Goal: Information Seeking & Learning: Learn about a topic

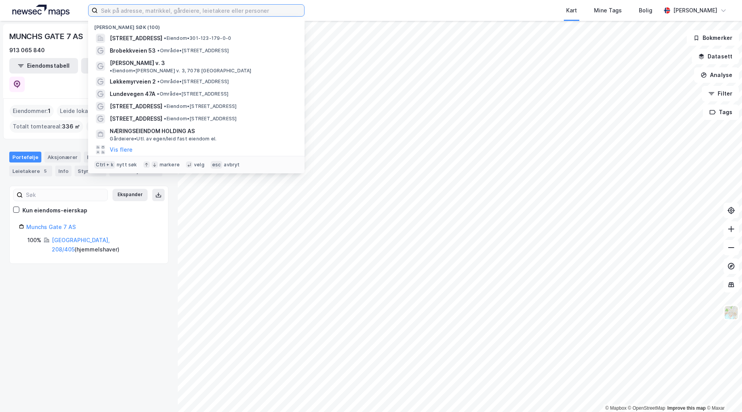
click at [164, 11] on input at bounding box center [201, 11] width 206 height 12
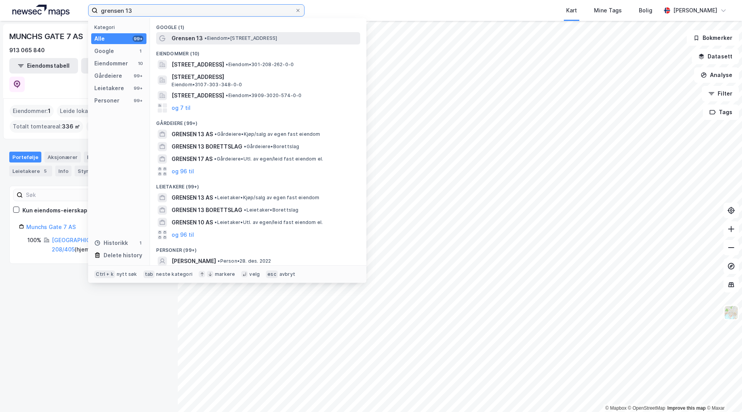
type input "grensen 13"
click at [208, 37] on span "• Eiendom • [STREET_ADDRESS]" at bounding box center [241, 38] width 73 height 6
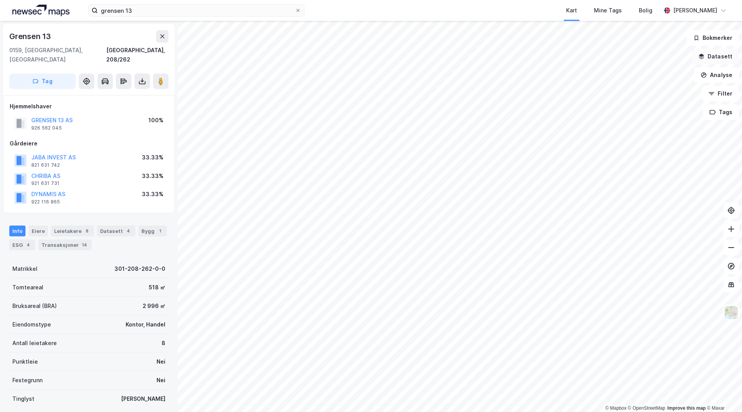
click at [722, 56] on button "Datasett" at bounding box center [715, 56] width 47 height 15
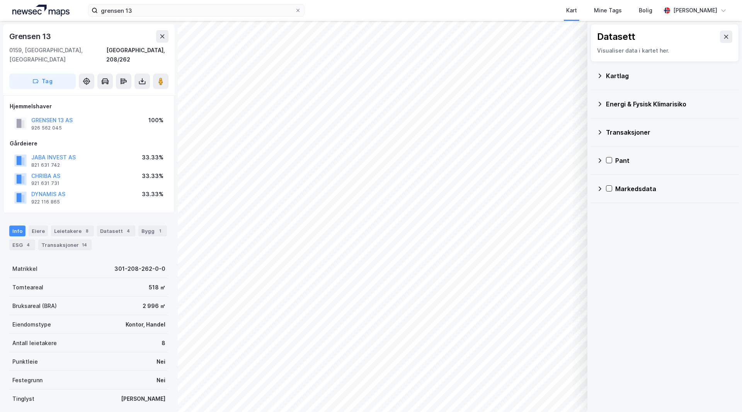
click at [641, 187] on div "Markedsdata" at bounding box center [675, 188] width 118 height 9
click at [655, 264] on div "Transaksjoner" at bounding box center [679, 262] width 107 height 9
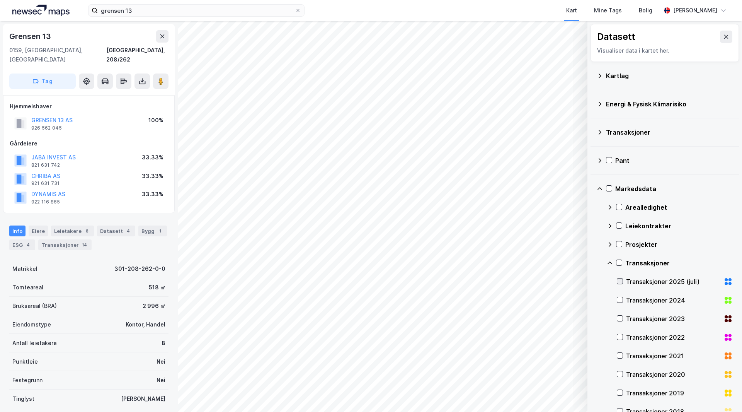
click at [621, 282] on icon at bounding box center [620, 281] width 4 height 3
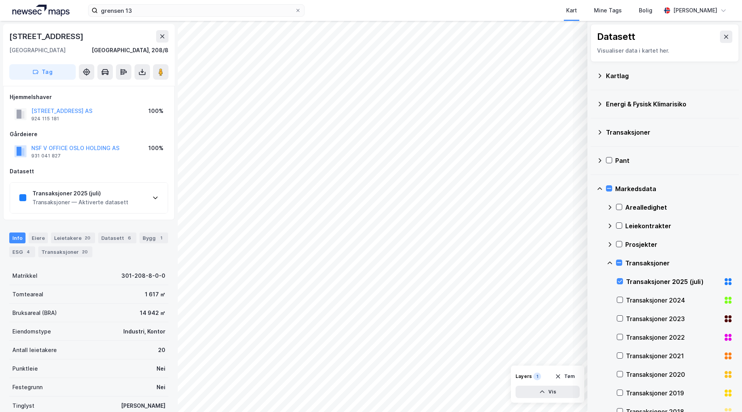
drag, startPoint x: 126, startPoint y: 202, endPoint x: 125, endPoint y: 207, distance: 5.1
click at [126, 203] on div "Transaksjoner 2025 (juli) Transaksjoner — Aktiverte datasett" at bounding box center [89, 197] width 158 height 31
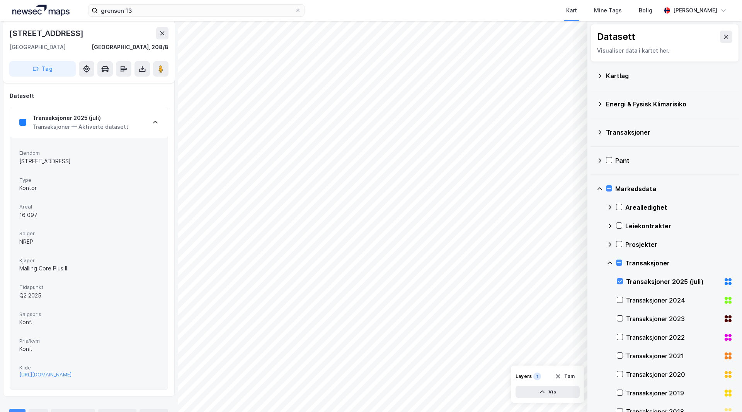
scroll to position [77, 0]
drag, startPoint x: 102, startPoint y: 252, endPoint x: 77, endPoint y: 244, distance: 26.3
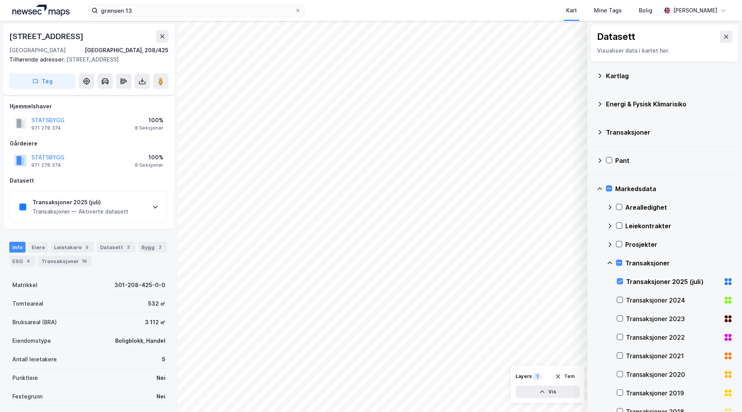
scroll to position [73, 0]
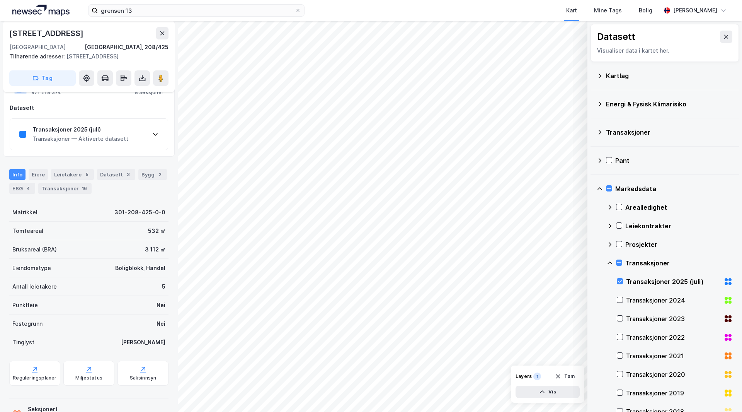
click at [74, 139] on div "Transaksjoner — Aktiverte datasett" at bounding box center [80, 138] width 96 height 9
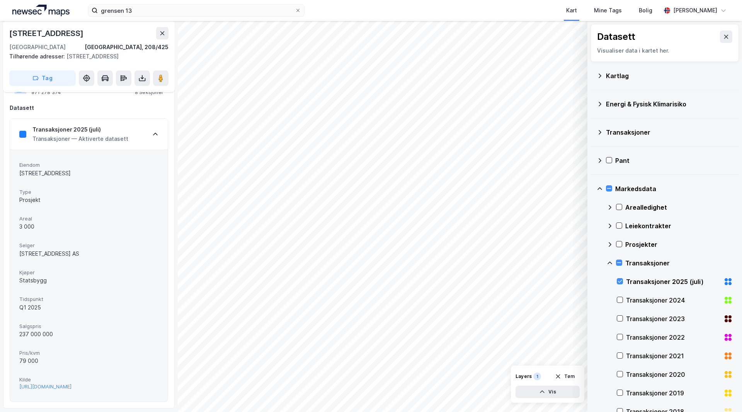
drag, startPoint x: 85, startPoint y: 229, endPoint x: 102, endPoint y: 281, distance: 54.7
click at [102, 327] on div "Eiendom [STREET_ADDRESS] Type Prosjekt Areal 3 000 Selger [STREET_ADDRESS] Stat…" at bounding box center [88, 275] width 139 height 233
click at [102, 281] on div "Statsbygg" at bounding box center [88, 280] width 139 height 9
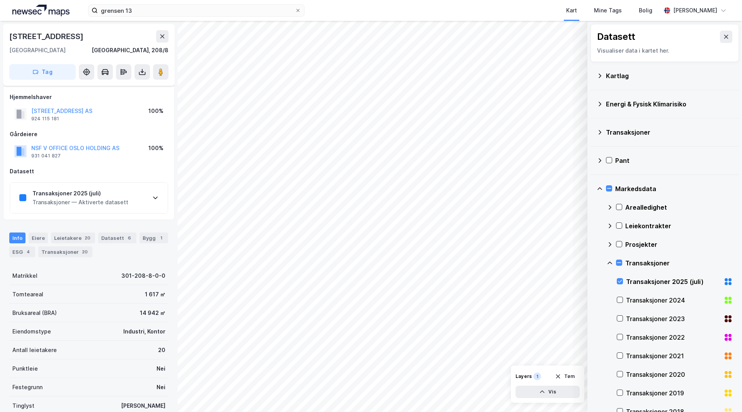
scroll to position [62, 0]
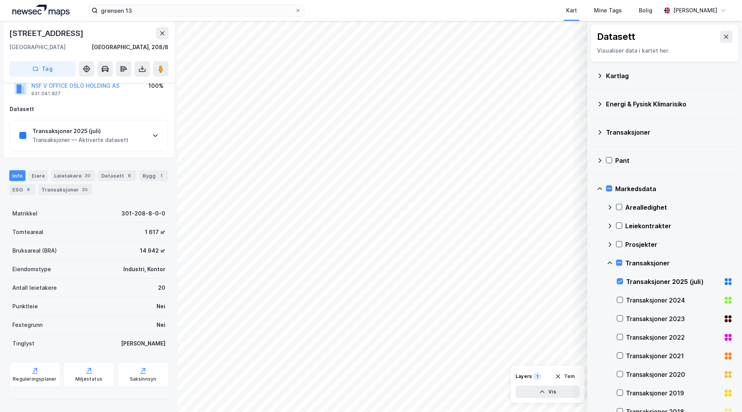
click at [118, 296] on div "Antall leietakere 20" at bounding box center [88, 287] width 159 height 19
click at [113, 134] on div "Transaksjoner 2025 (juli)" at bounding box center [80, 130] width 96 height 9
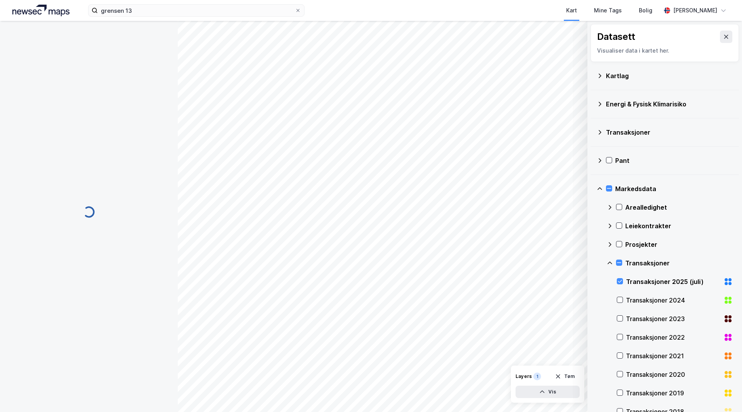
scroll to position [0, 0]
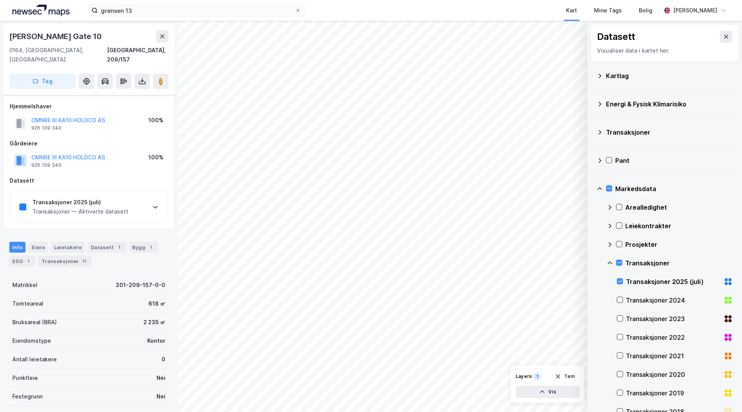
scroll to position [62, 0]
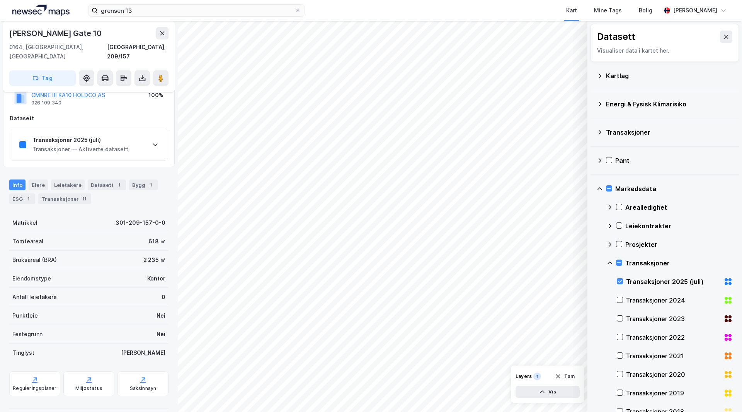
click at [90, 135] on div "Transaksjoner 2025 (juli)" at bounding box center [80, 139] width 96 height 9
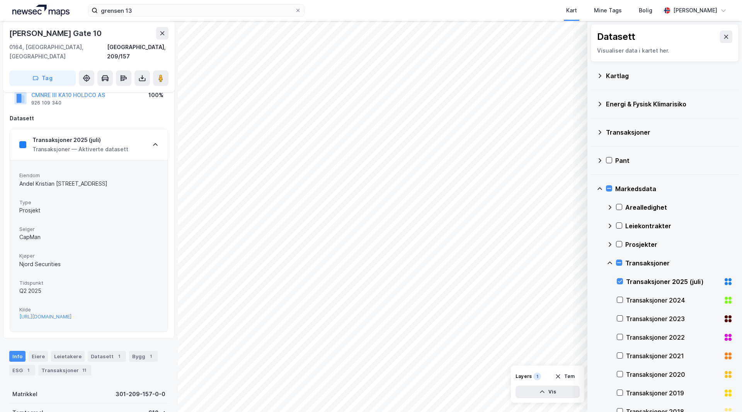
click at [96, 135] on div "Transaksjoner 2025 (juli)" at bounding box center [80, 139] width 96 height 9
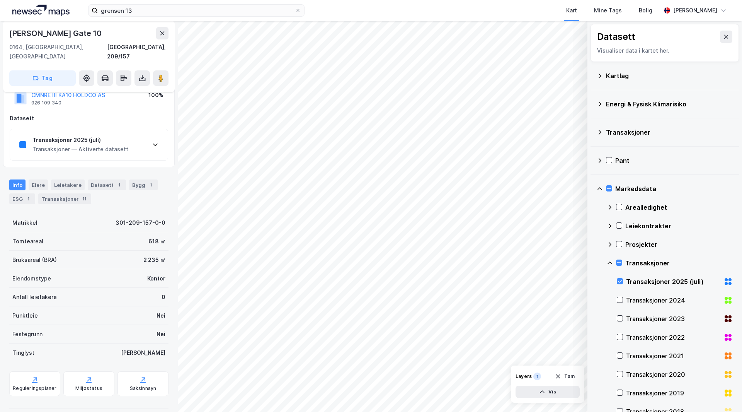
click at [639, 296] on div "Transaksjoner 2024" at bounding box center [673, 299] width 94 height 9
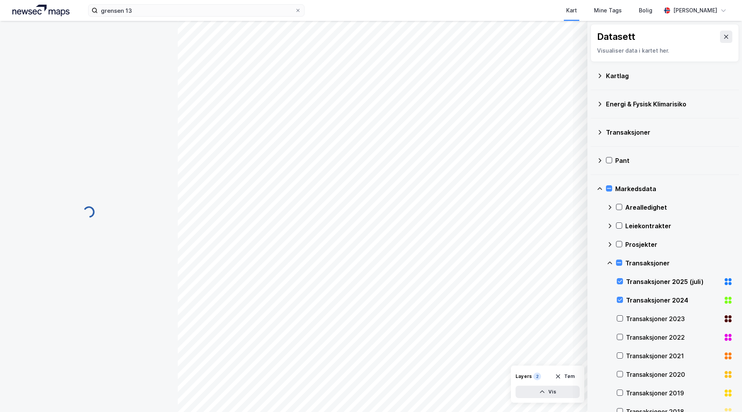
scroll to position [0, 0]
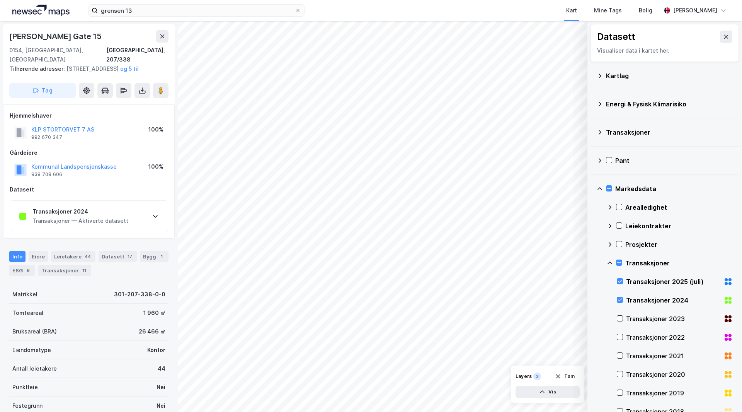
click at [95, 215] on div "Transaksjoner 2024" at bounding box center [80, 211] width 96 height 9
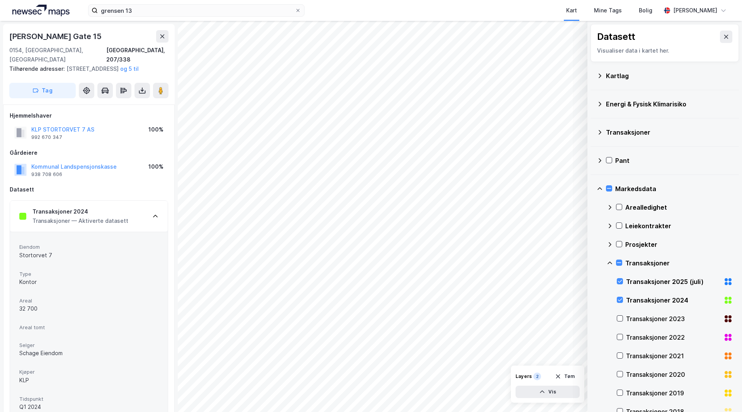
scroll to position [77, 0]
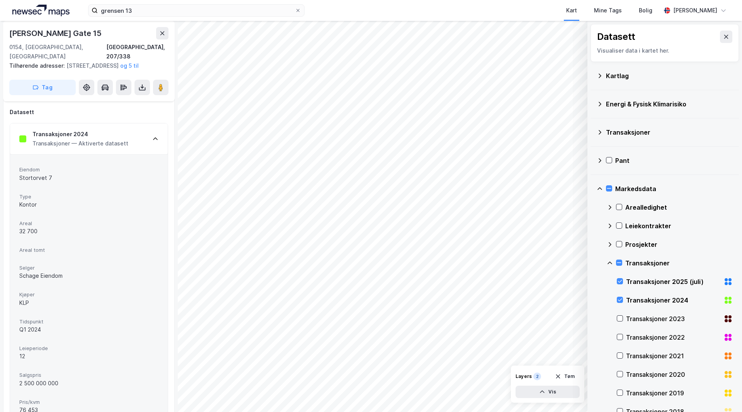
drag, startPoint x: 64, startPoint y: 241, endPoint x: 78, endPoint y: 232, distance: 17.2
click at [78, 232] on div "Eiendom Stortorvet 7 Type Kontor Areal 32 700 Areal tomt Selger Schage Eiendom …" at bounding box center [88, 302] width 139 height 277
click at [79, 232] on div "32 700" at bounding box center [88, 231] width 139 height 9
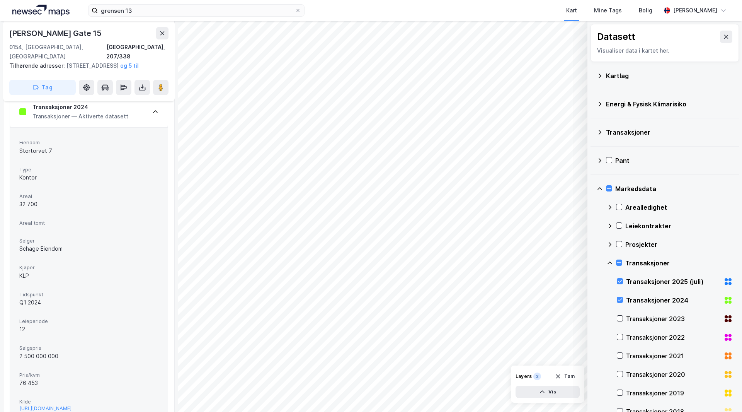
scroll to position [116, 0]
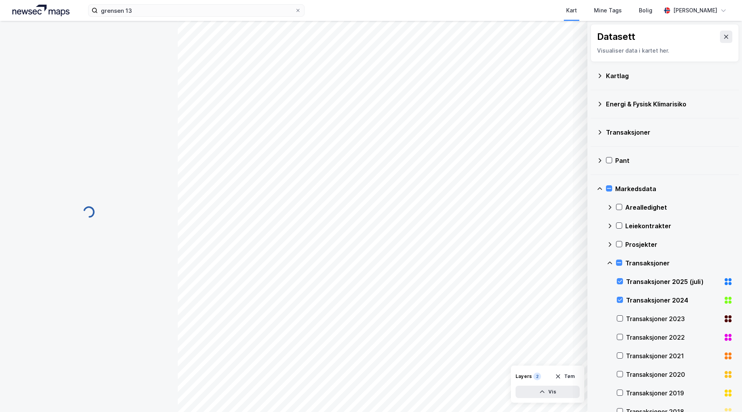
scroll to position [116, 0]
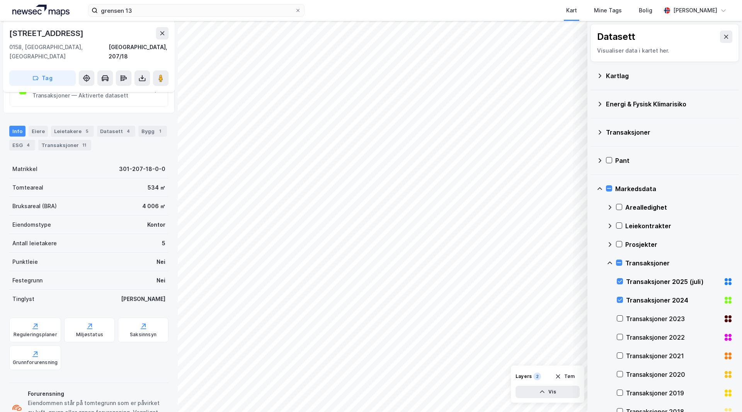
click at [83, 91] on div "Transaksjoner 2024 Transaksjoner — Aktiverte datasett" at bounding box center [89, 90] width 158 height 31
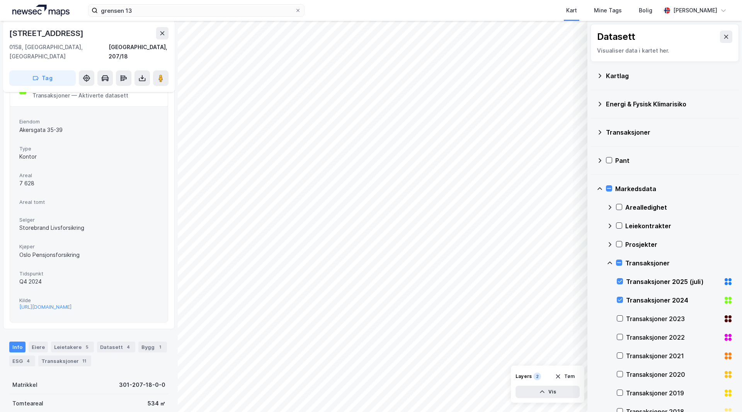
click at [46, 250] on div "Oslo Pensjonsforsikring" at bounding box center [88, 254] width 139 height 9
click at [149, 243] on span "Kjøper" at bounding box center [88, 246] width 139 height 7
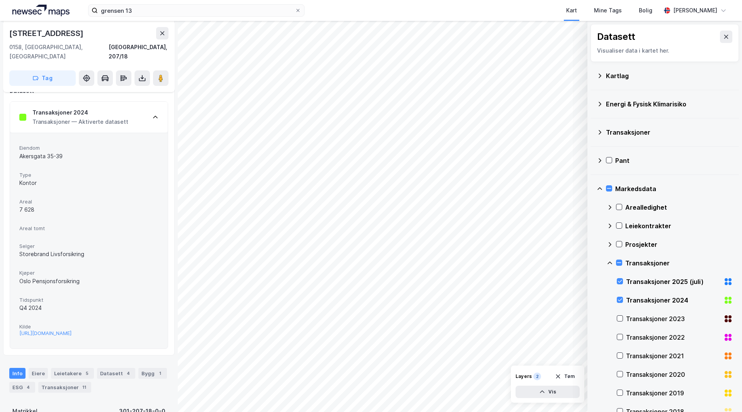
scroll to position [77, 0]
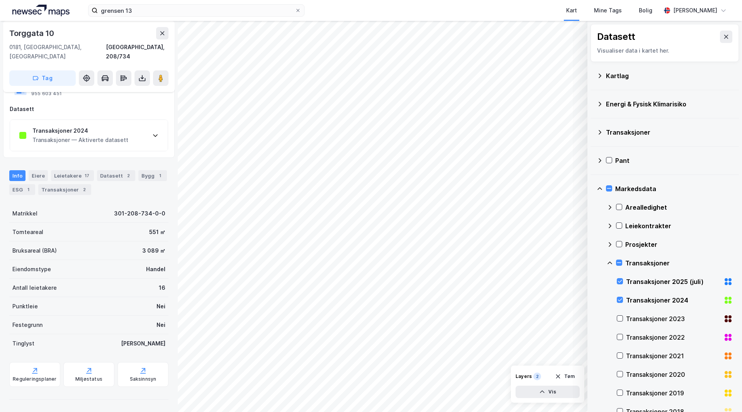
scroll to position [62, 0]
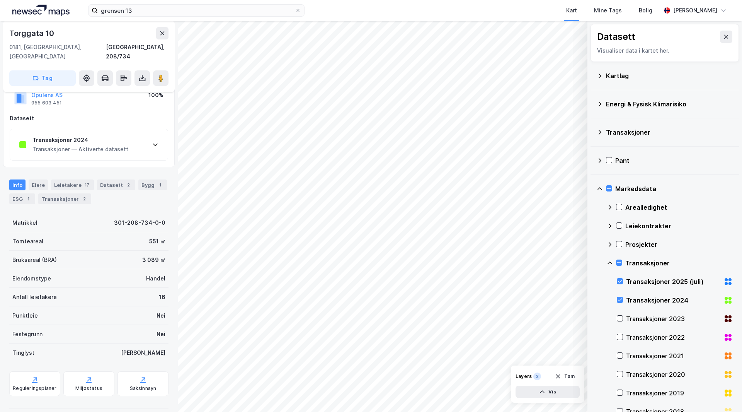
click at [80, 214] on div "Matrikkel 301-208-734-0-0" at bounding box center [88, 222] width 159 height 19
click at [94, 145] on div "Transaksjoner 2024 Transaksjoner — Aktiverte datasett" at bounding box center [89, 144] width 158 height 31
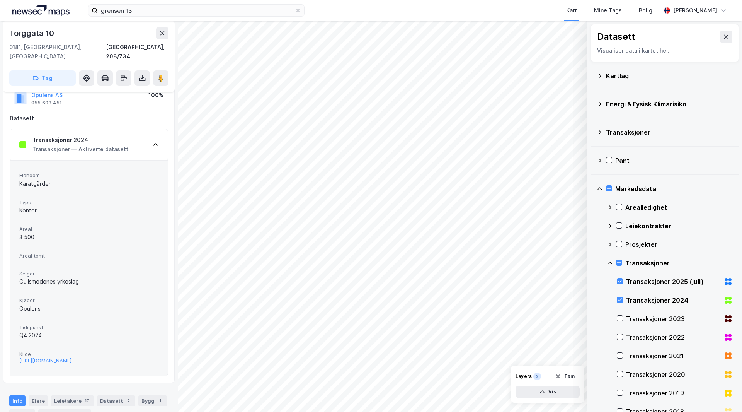
drag, startPoint x: 83, startPoint y: 235, endPoint x: 90, endPoint y: 286, distance: 51.5
click at [90, 289] on div "Eiendom Karatgården Type Kontor Areal 3 500 Areal tomt Selger Gullsmedenes yrke…" at bounding box center [88, 268] width 139 height 196
click at [98, 250] on div "Areal tomt" at bounding box center [88, 255] width 139 height 11
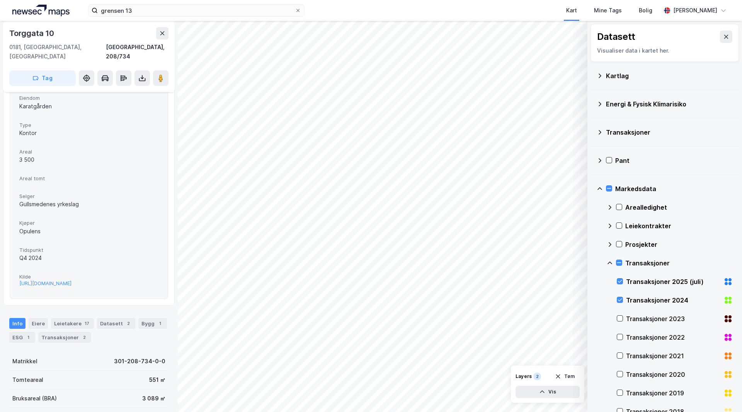
click at [106, 227] on div "Opulens" at bounding box center [88, 231] width 139 height 9
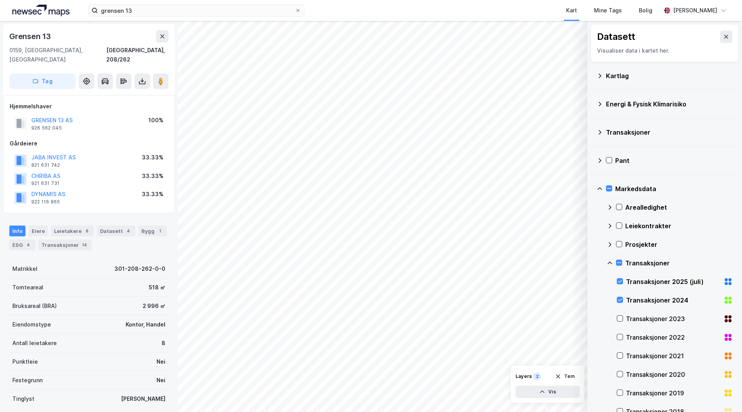
scroll to position [46, 0]
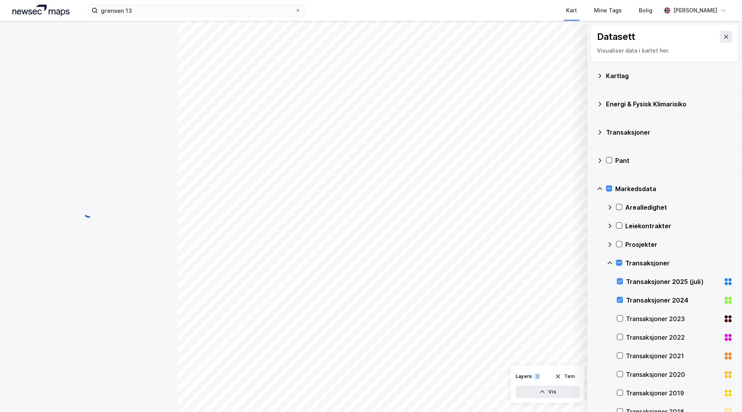
scroll to position [0, 0]
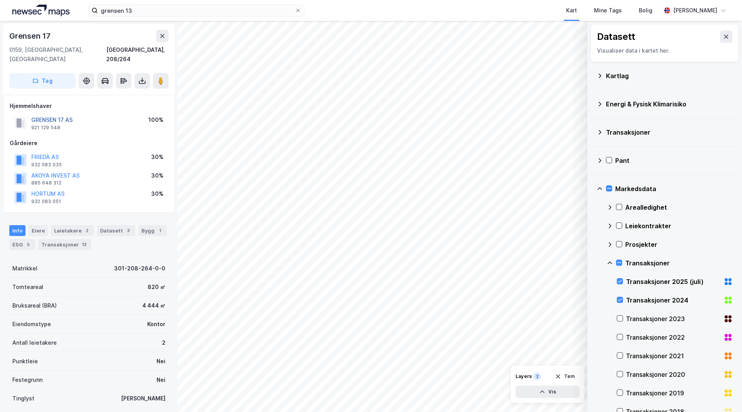
click at [0, 0] on button "GRENSEN 17 AS" at bounding box center [0, 0] width 0 height 0
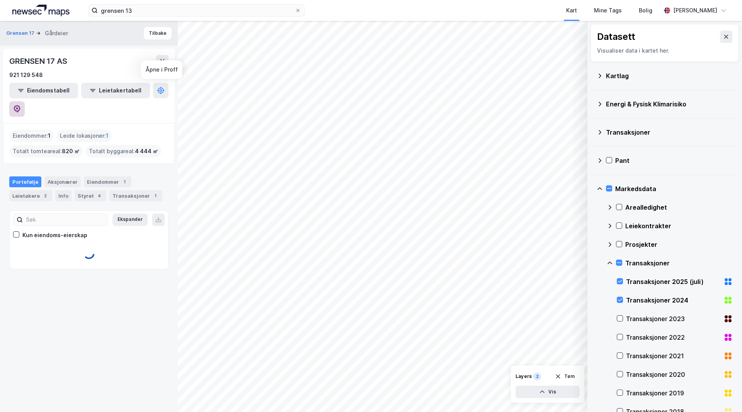
click at [20, 105] on icon at bounding box center [17, 109] width 7 height 8
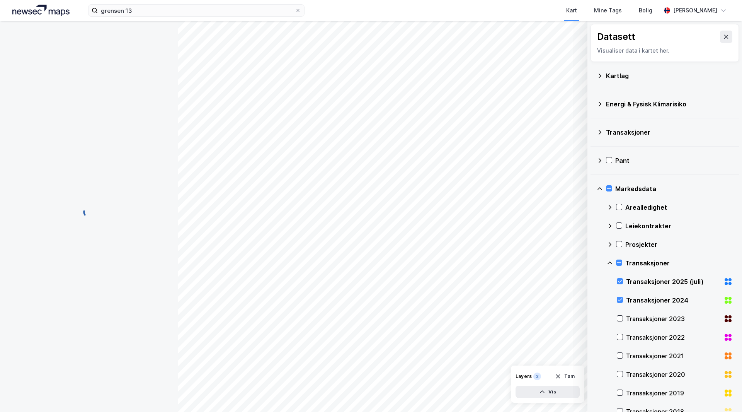
scroll to position [0, 0]
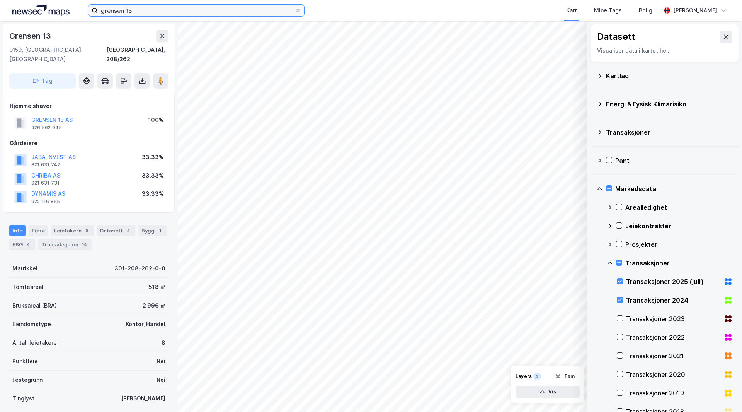
click at [143, 11] on input "grensen 13" at bounding box center [196, 11] width 197 height 12
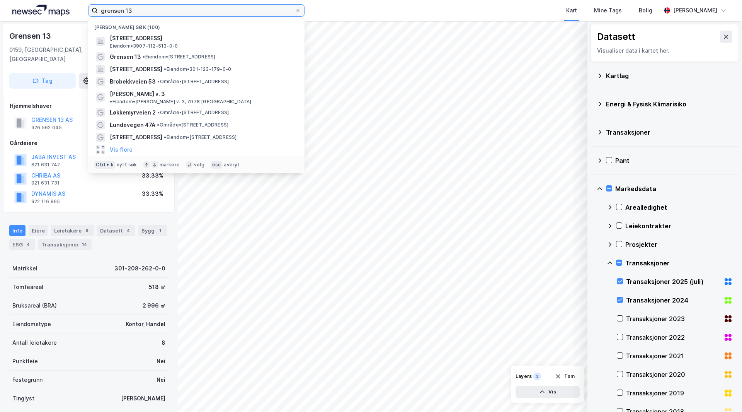
click at [143, 11] on input "grensen 13" at bounding box center [196, 11] width 197 height 12
type input ","
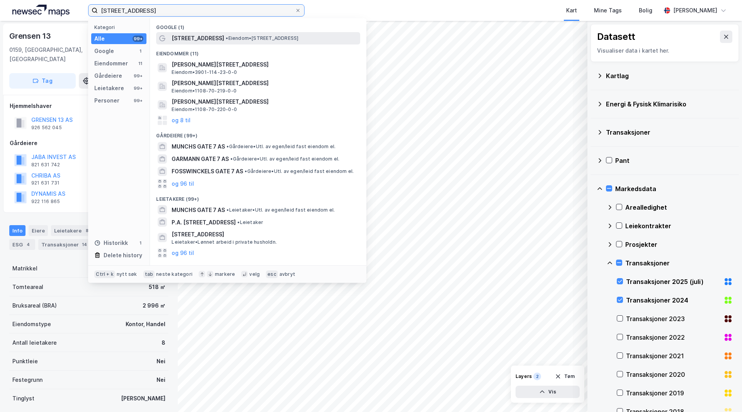
type input "[STREET_ADDRESS]"
click at [266, 40] on span "• Eiendom • [STREET_ADDRESS]" at bounding box center [262, 38] width 73 height 6
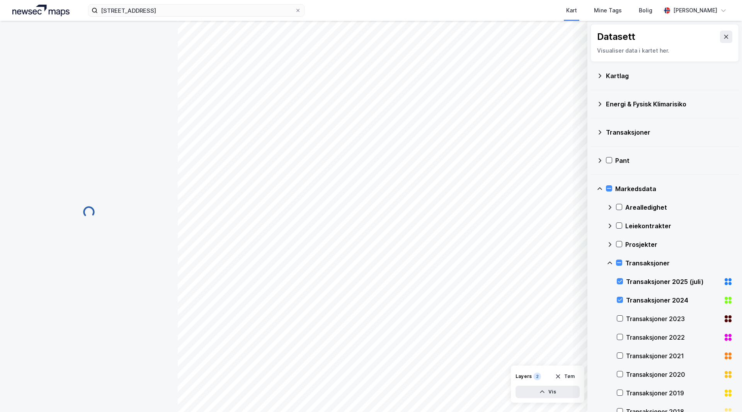
scroll to position [0, 0]
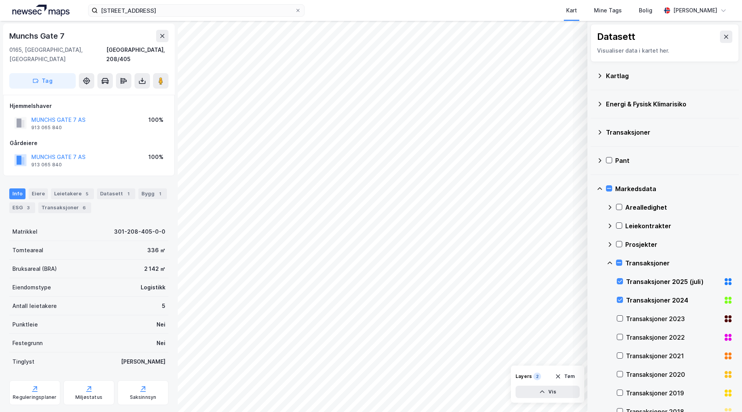
click at [646, 189] on div "Markedsdata" at bounding box center [675, 188] width 118 height 9
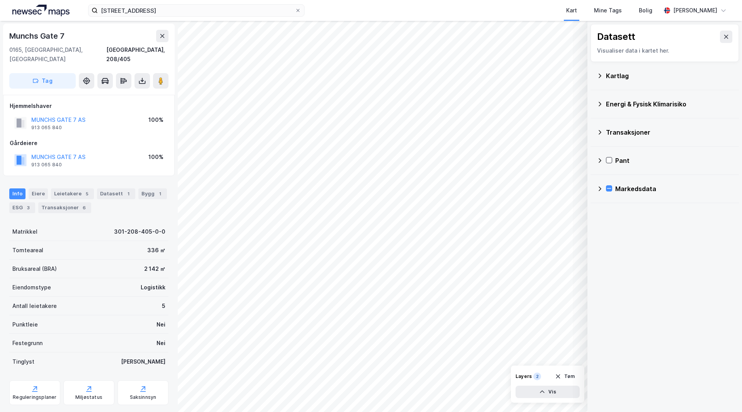
click at [618, 202] on div "Markedsdata" at bounding box center [665, 189] width 148 height 28
click at [632, 197] on div "Markedsdata" at bounding box center [665, 188] width 136 height 19
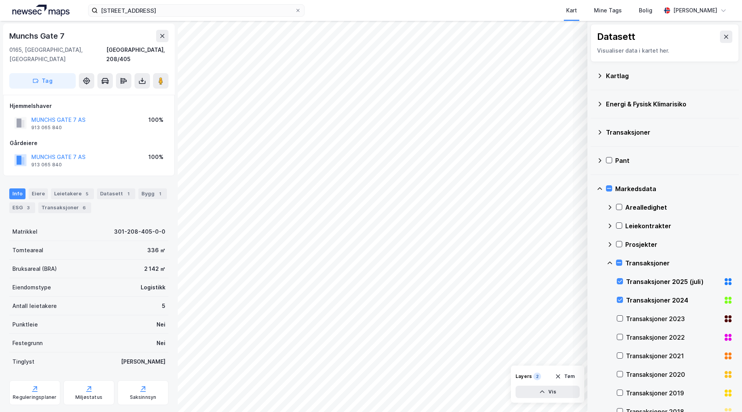
click at [658, 295] on div "Transaksjoner 2024" at bounding box center [673, 299] width 94 height 9
click at [657, 278] on div "Transaksjoner 2025 (juli)" at bounding box center [673, 281] width 94 height 9
click at [602, 191] on icon at bounding box center [600, 189] width 6 height 6
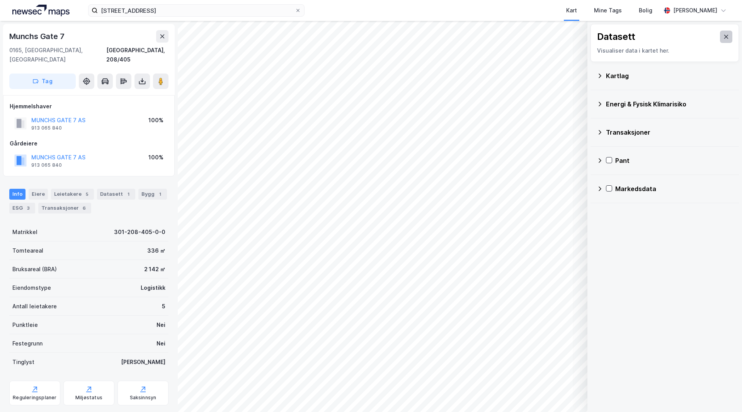
click at [720, 35] on button at bounding box center [726, 37] width 12 height 12
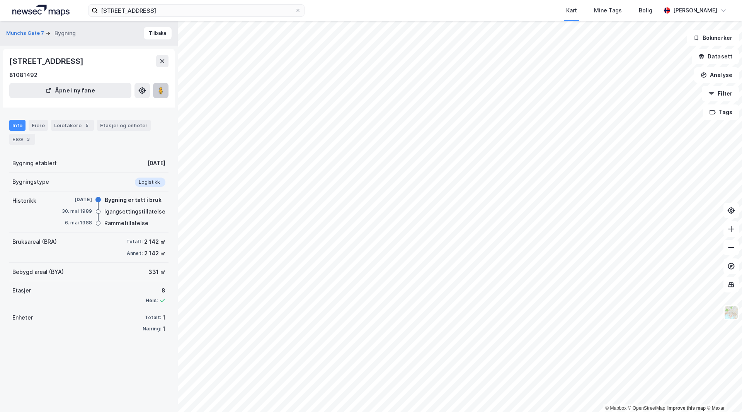
click at [164, 91] on icon at bounding box center [161, 91] width 8 height 8
click at [26, 142] on div "3" at bounding box center [28, 139] width 8 height 8
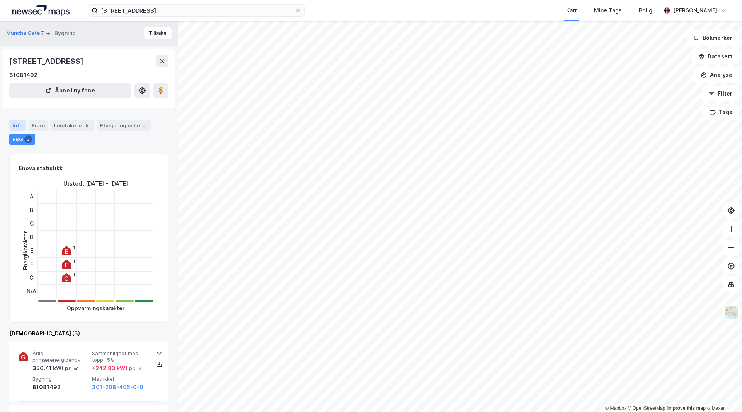
click at [16, 123] on div "Info" at bounding box center [17, 125] width 16 height 11
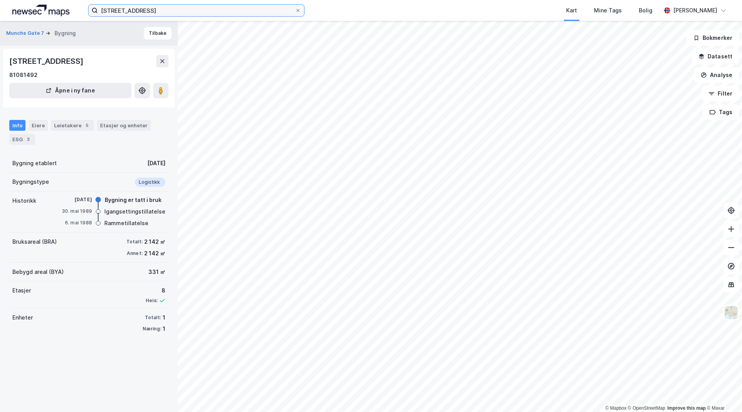
click at [157, 10] on input "[STREET_ADDRESS]" at bounding box center [196, 11] width 197 height 12
click at [162, 92] on image at bounding box center [161, 91] width 5 height 8
drag, startPoint x: 131, startPoint y: 54, endPoint x: 153, endPoint y: 68, distance: 25.5
click at [131, 54] on div "[STREET_ADDRESS] 81081492 Åpne i ny fane" at bounding box center [89, 78] width 172 height 59
click at [150, 32] on button "Tilbake" at bounding box center [158, 33] width 28 height 12
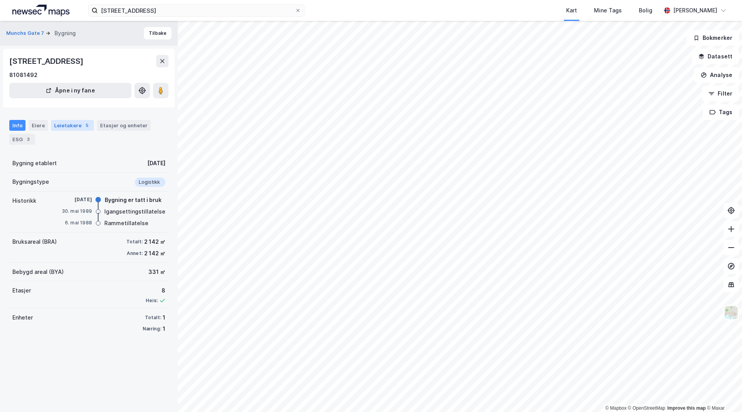
click at [52, 130] on div "Leietakere 5" at bounding box center [72, 125] width 43 height 11
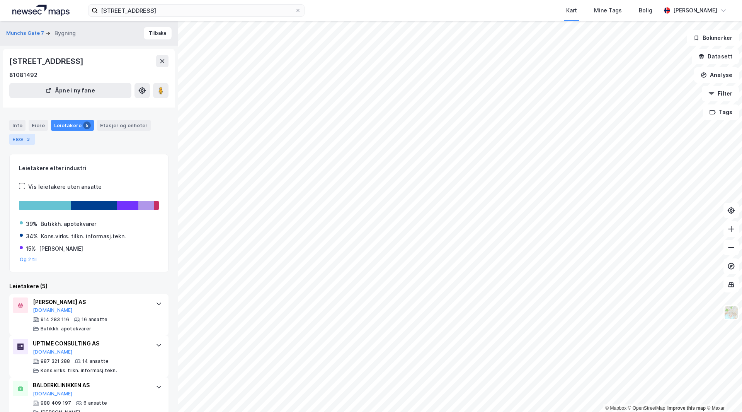
click at [21, 138] on div "ESG 3" at bounding box center [22, 139] width 26 height 11
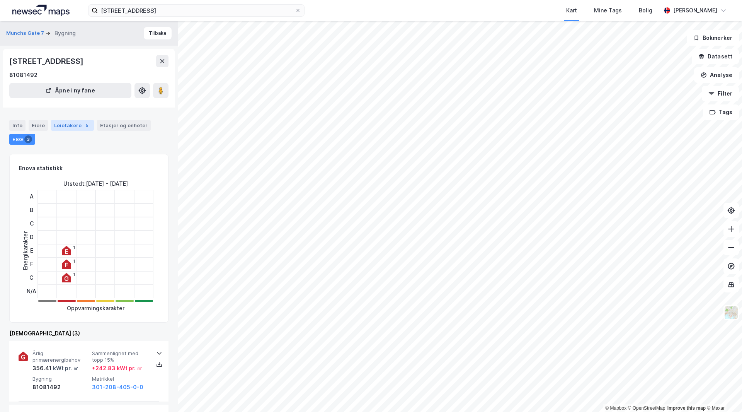
click at [62, 126] on div "Leietakere 5" at bounding box center [72, 125] width 43 height 11
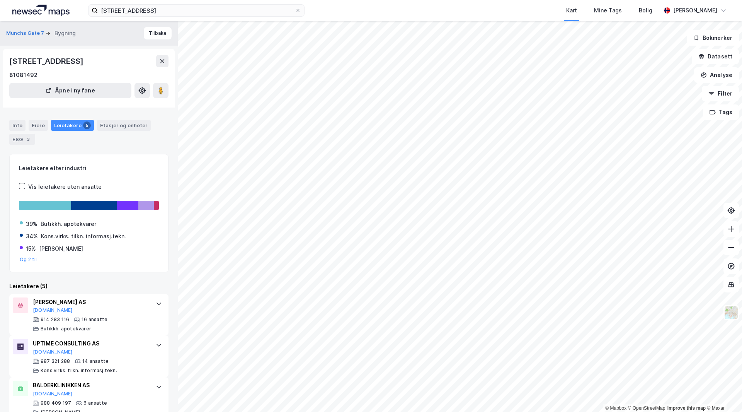
click at [25, 119] on div "Info Eiere Leietakere 5 Etasjer og enheter ESG 3" at bounding box center [89, 129] width 178 height 37
click at [14, 123] on div "Info" at bounding box center [17, 125] width 16 height 11
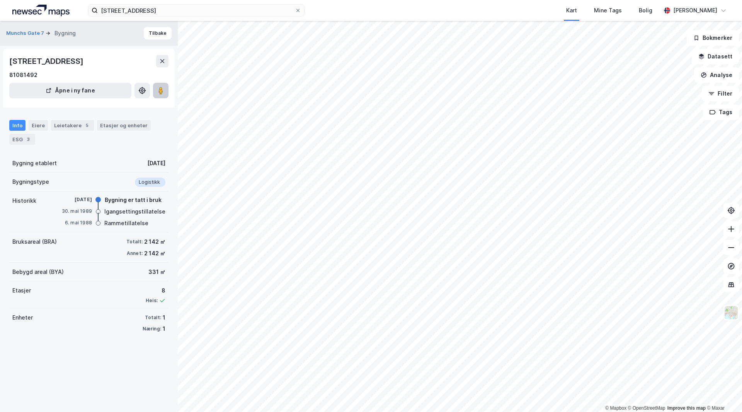
click at [162, 90] on image at bounding box center [161, 91] width 5 height 8
